Goal: Find specific page/section: Find specific page/section

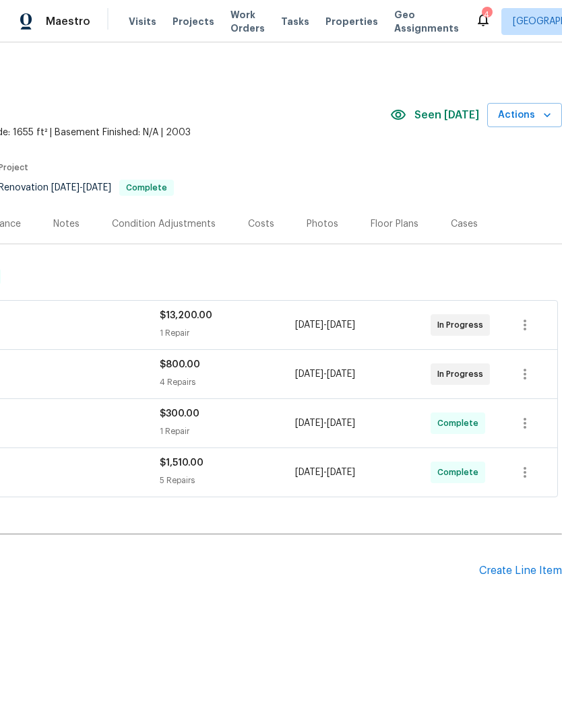
scroll to position [0, 199]
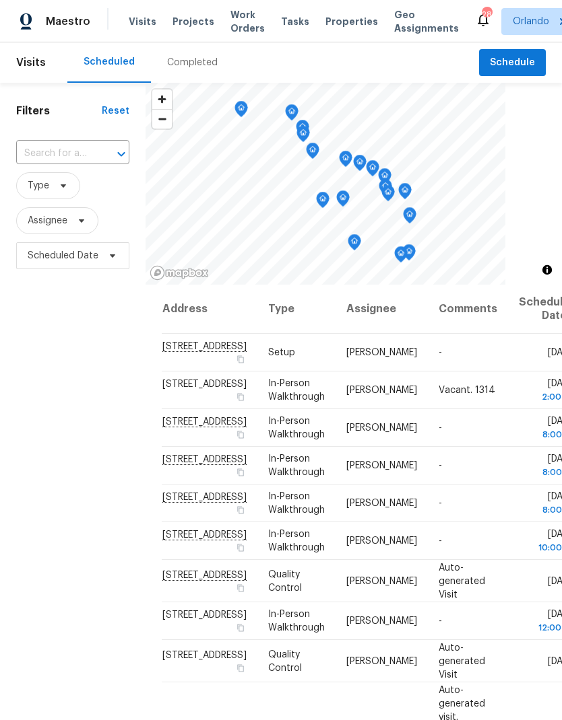
click at [191, 21] on span "Projects" at bounding box center [193, 21] width 42 height 13
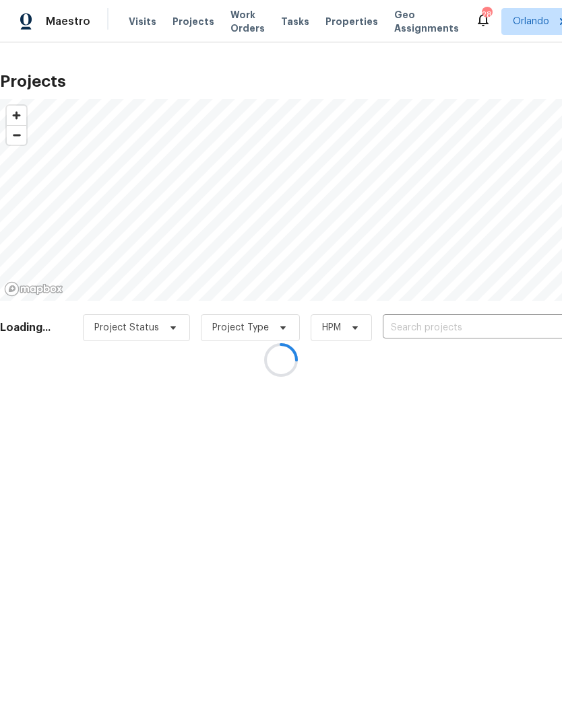
click at [456, 314] on div at bounding box center [281, 360] width 562 height 720
click at [454, 318] on div at bounding box center [281, 360] width 562 height 720
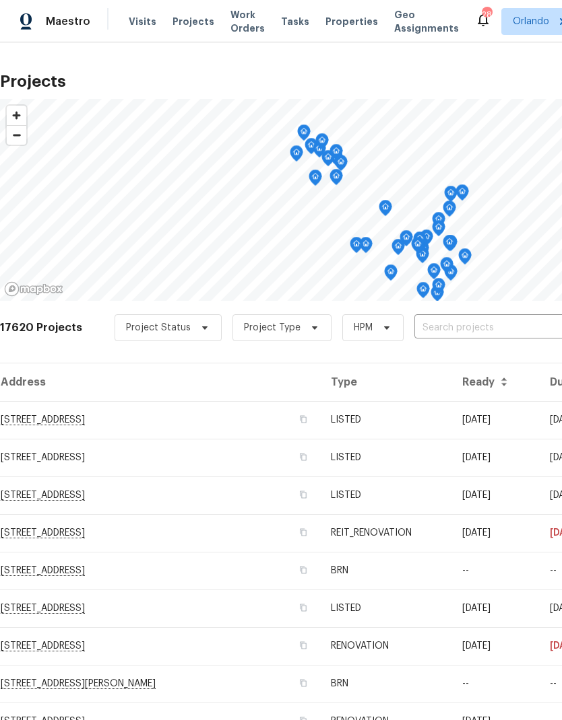
click at [473, 332] on input "text" at bounding box center [491, 328] width 154 height 21
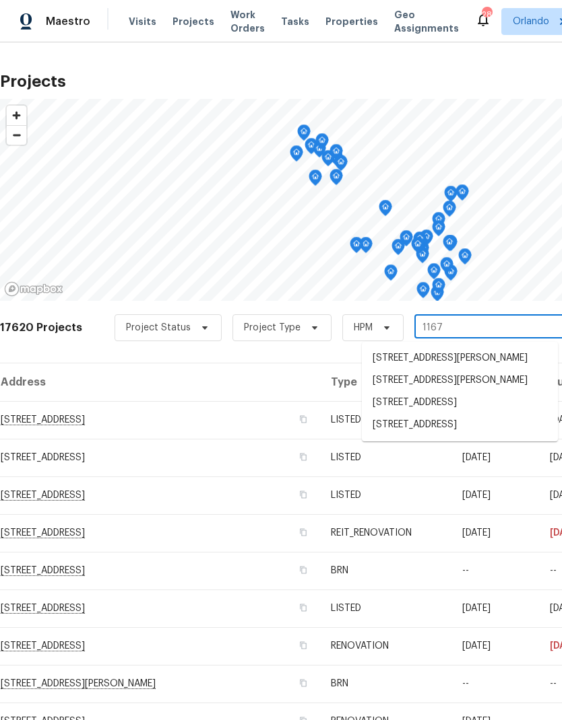
type input "1167 w"
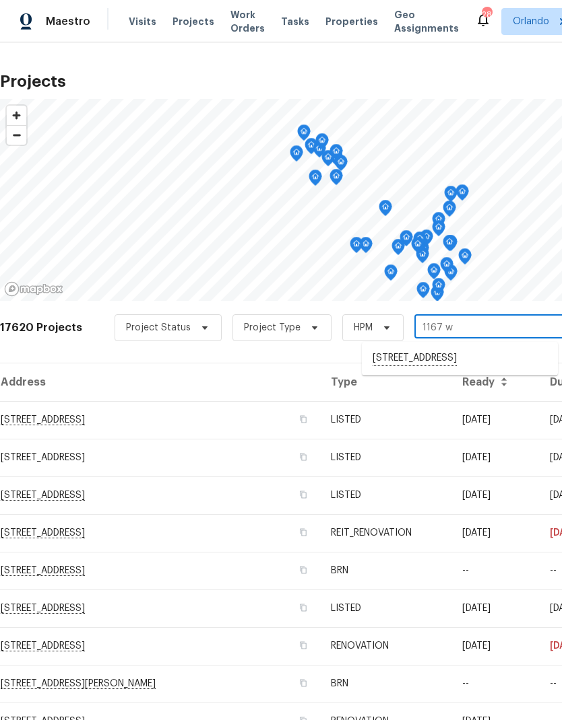
click at [483, 360] on li "[STREET_ADDRESS]" at bounding box center [460, 358] width 196 height 23
